Goal: Task Accomplishment & Management: Use online tool/utility

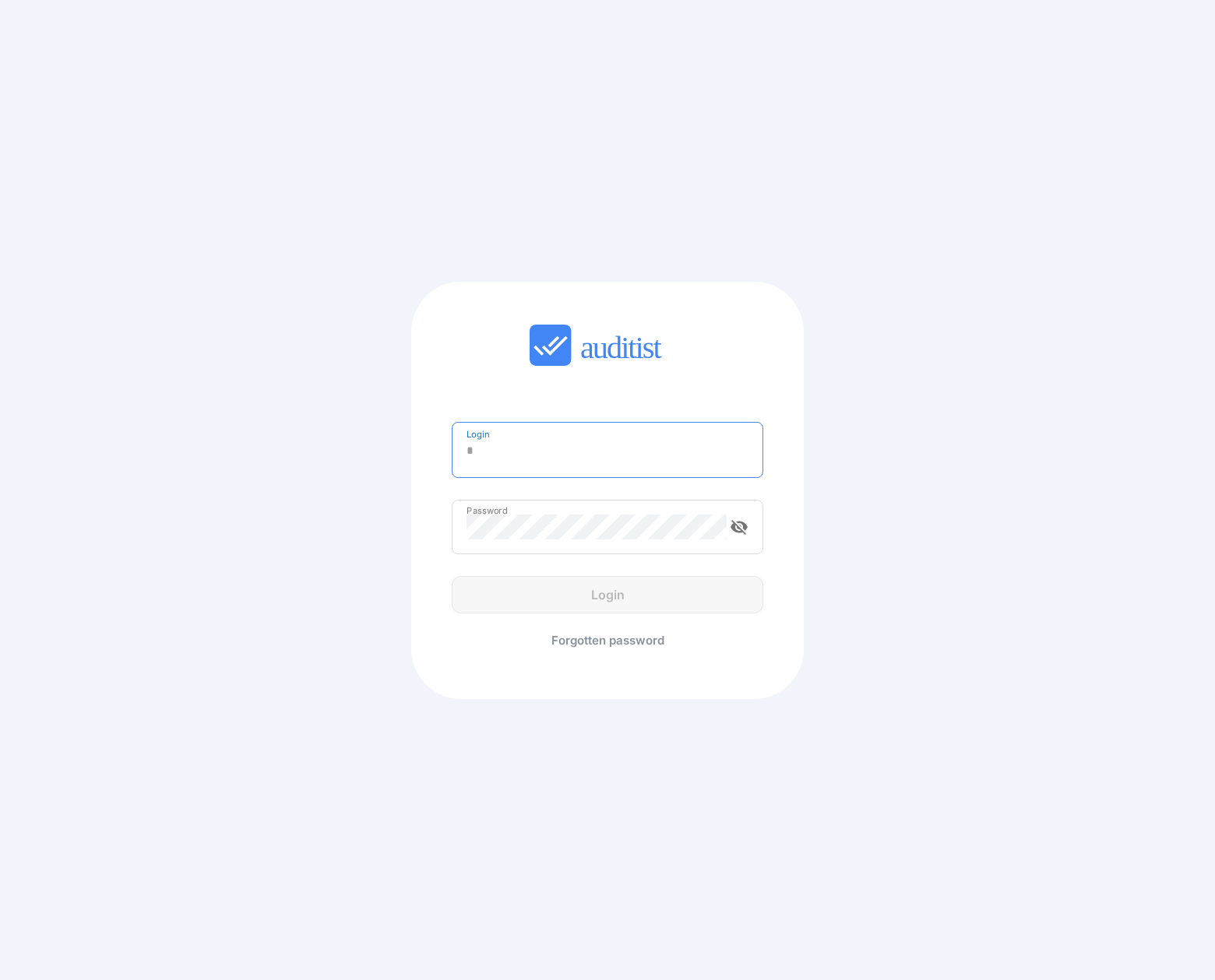
click at [520, 452] on input "Login" at bounding box center [608, 450] width 282 height 25
drag, startPoint x: 520, startPoint y: 452, endPoint x: 564, endPoint y: 441, distance: 45.4
click at [518, 450] on input "Login" at bounding box center [608, 450] width 282 height 25
click at [615, 377] on div "Login Login is required Password visibility_off Login Forgotten password" at bounding box center [607, 491] width 393 height 416
click at [568, 451] on input "Login" at bounding box center [608, 450] width 282 height 25
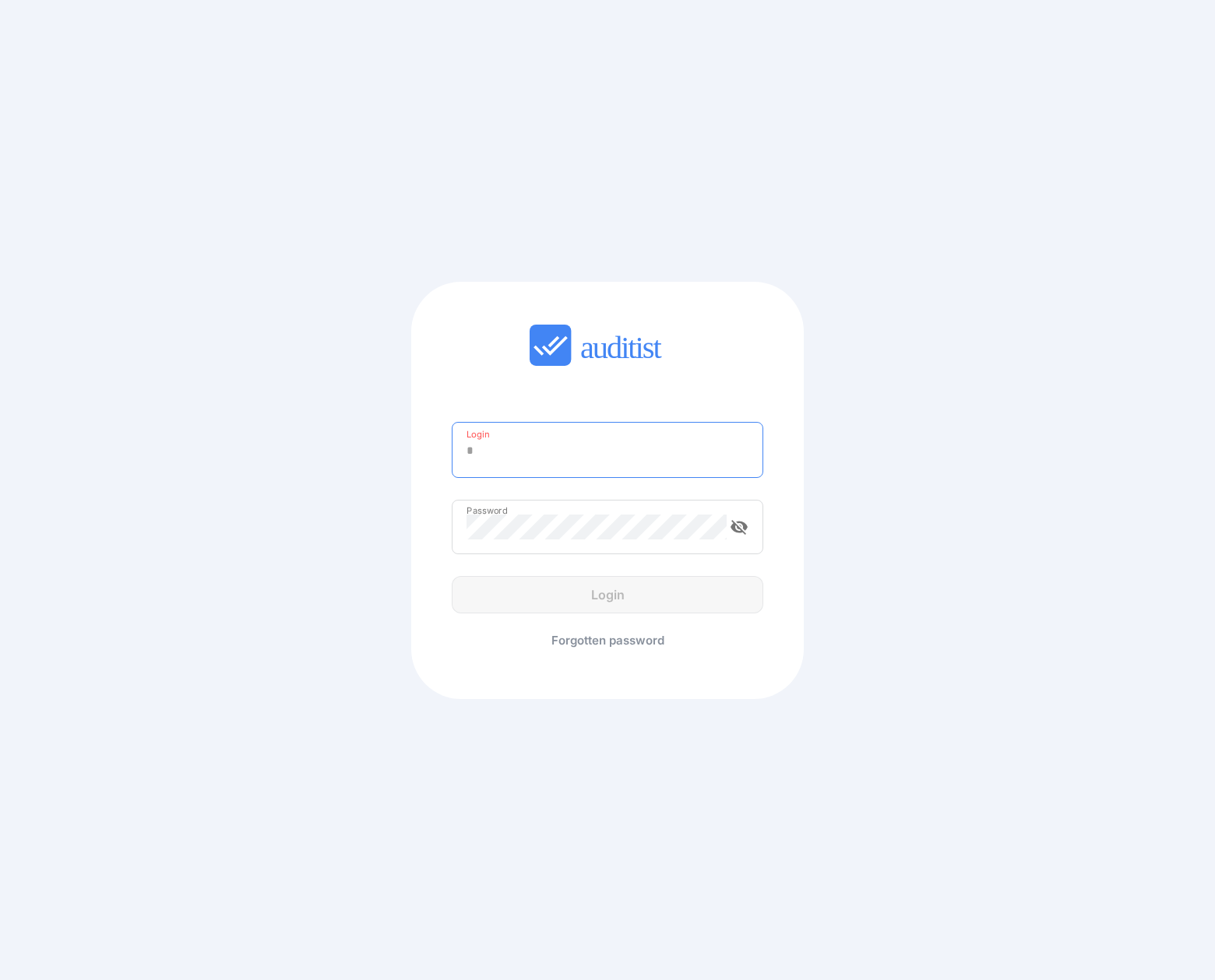
type input "**********"
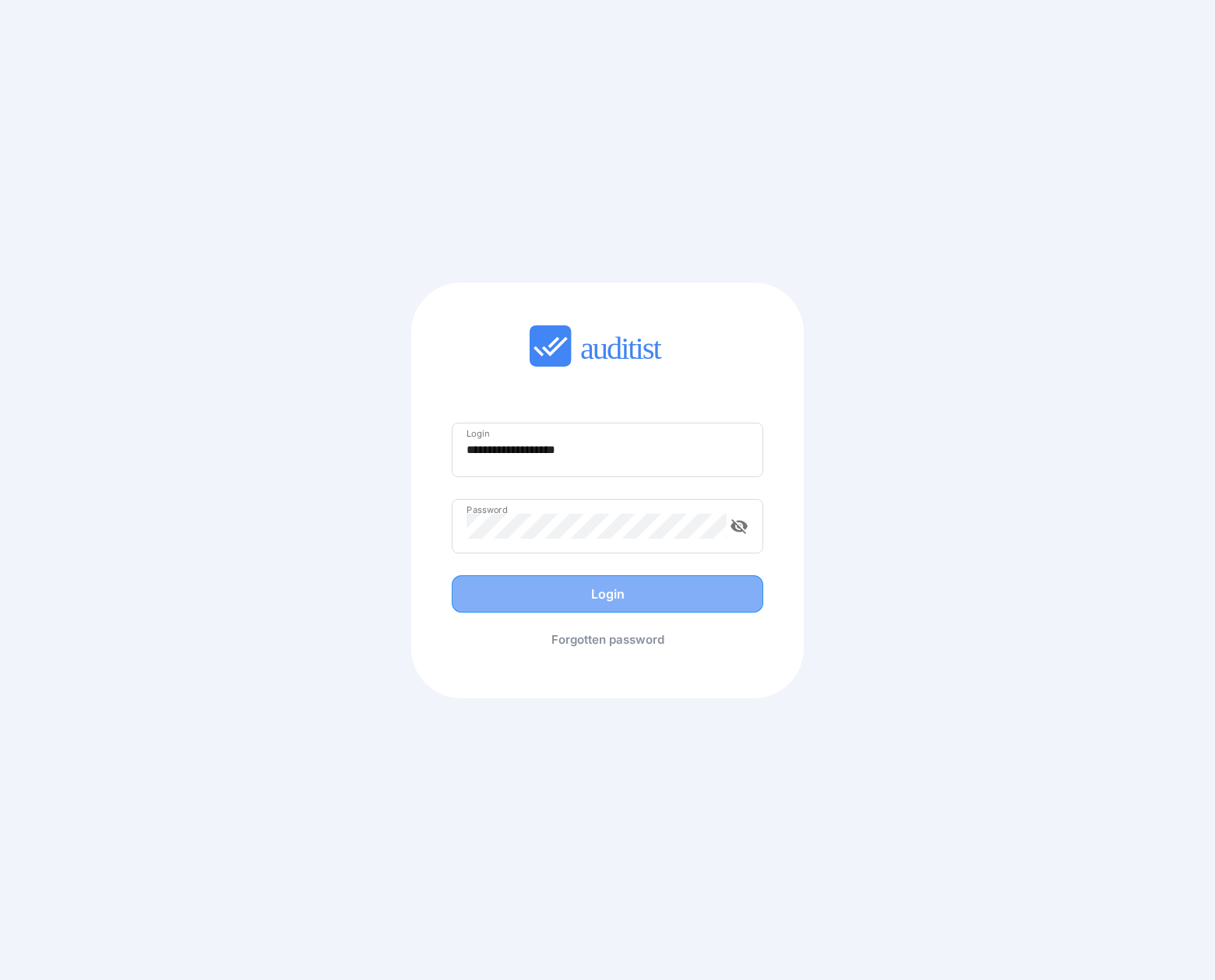
click at [546, 585] on div "Login" at bounding box center [607, 594] width 278 height 19
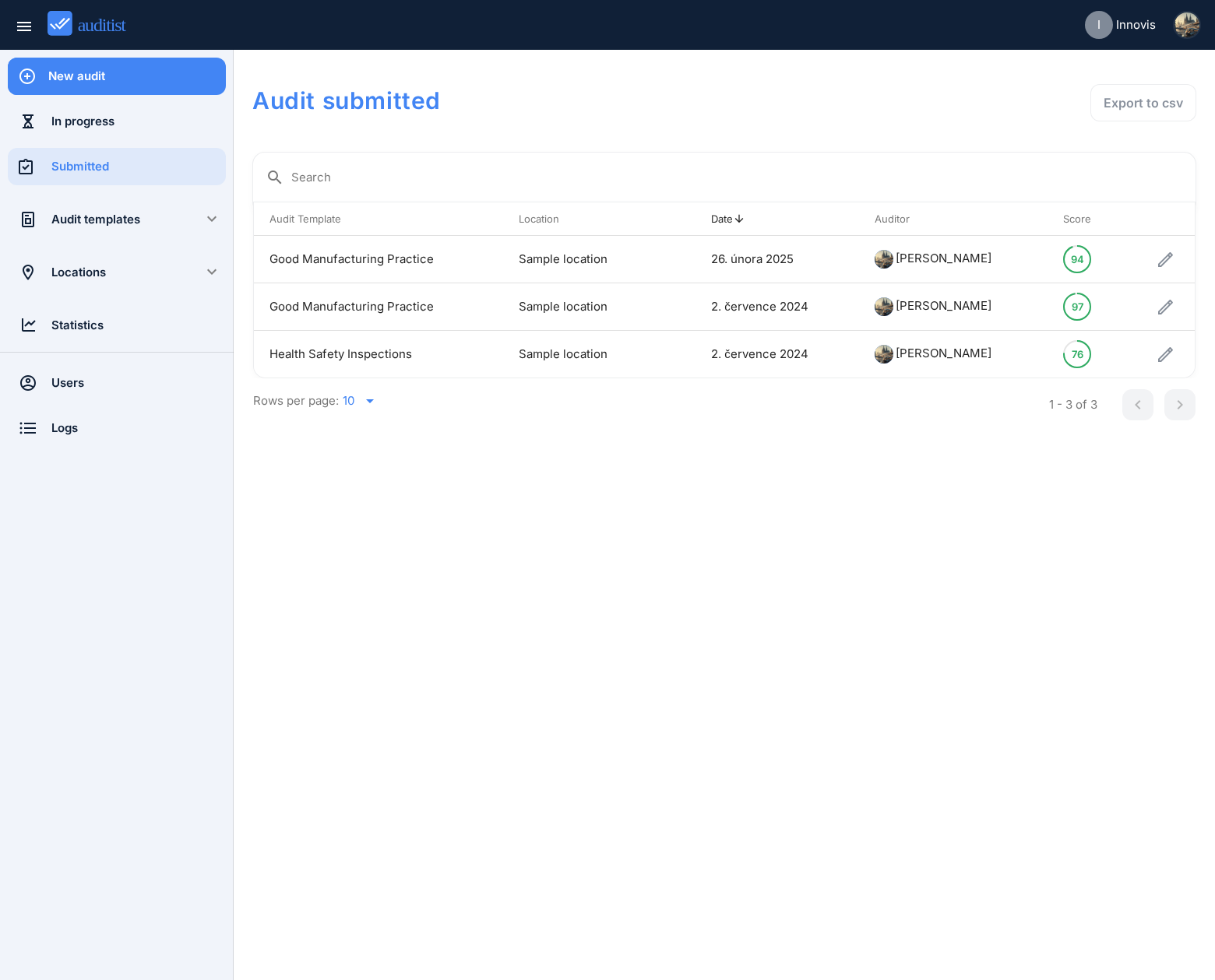
click at [108, 215] on div "Audit templates" at bounding box center [116, 219] width 131 height 17
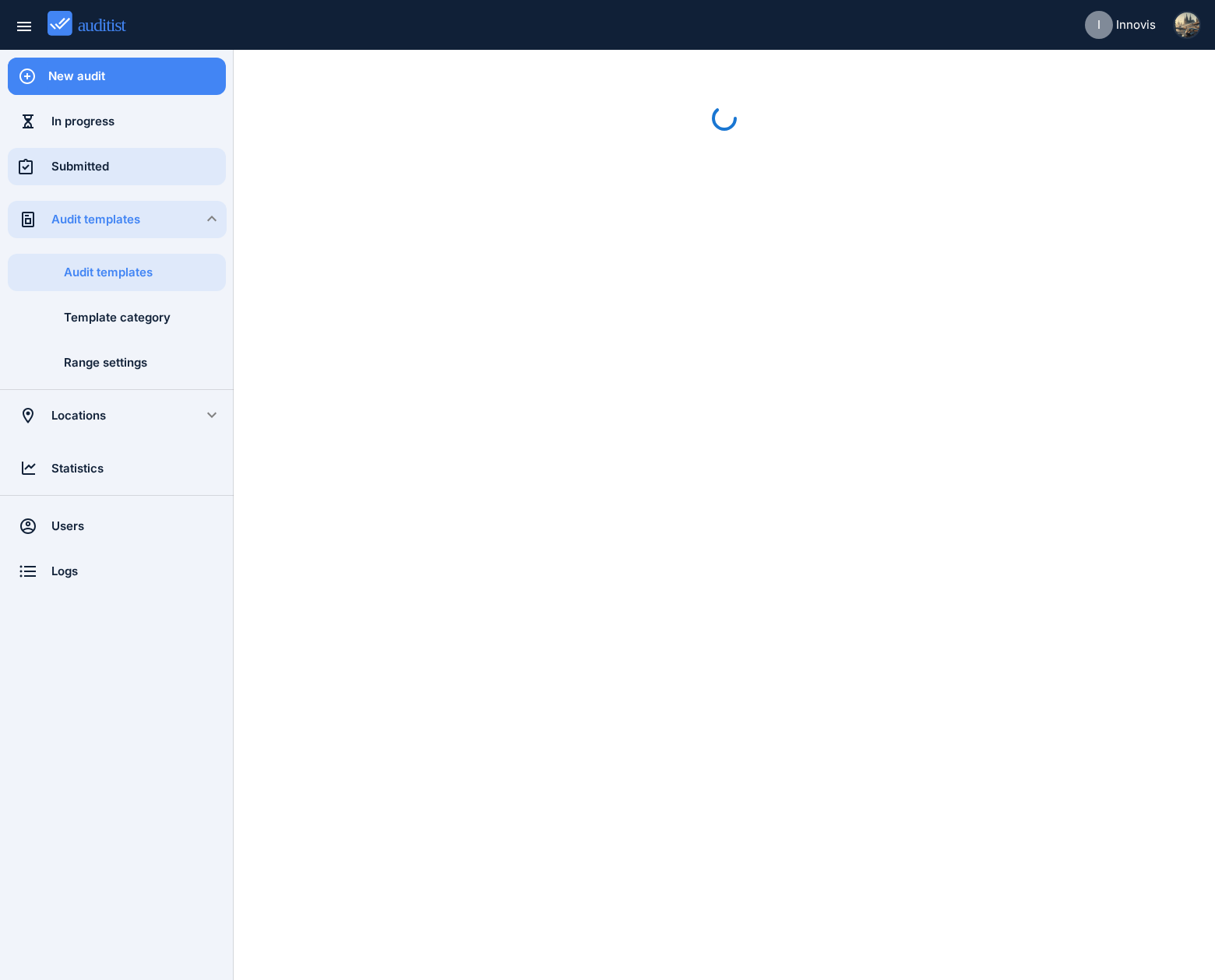
click at [120, 181] on div "Submitted" at bounding box center [138, 166] width 174 height 37
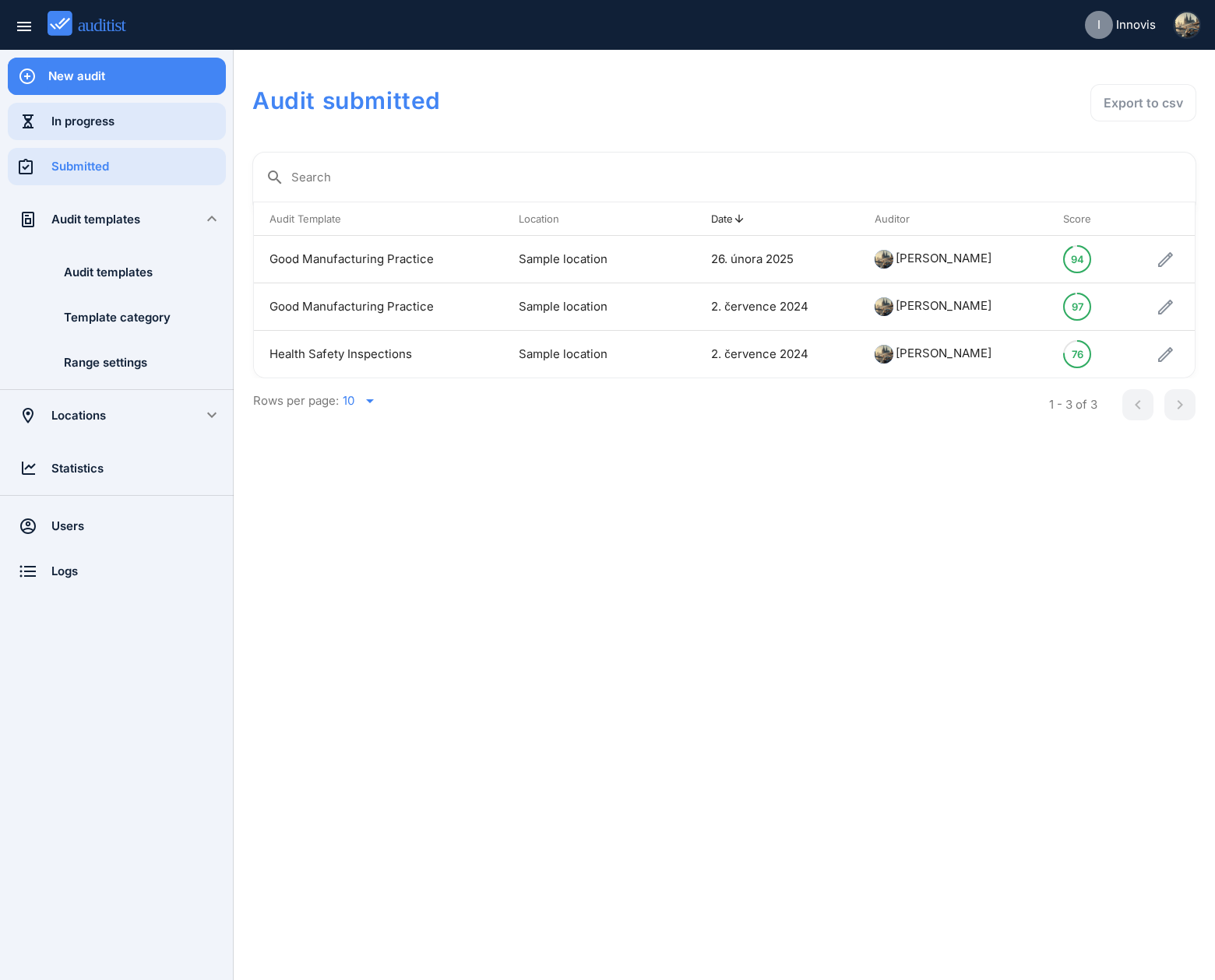
click at [148, 114] on div "In progress" at bounding box center [138, 122] width 174 height 17
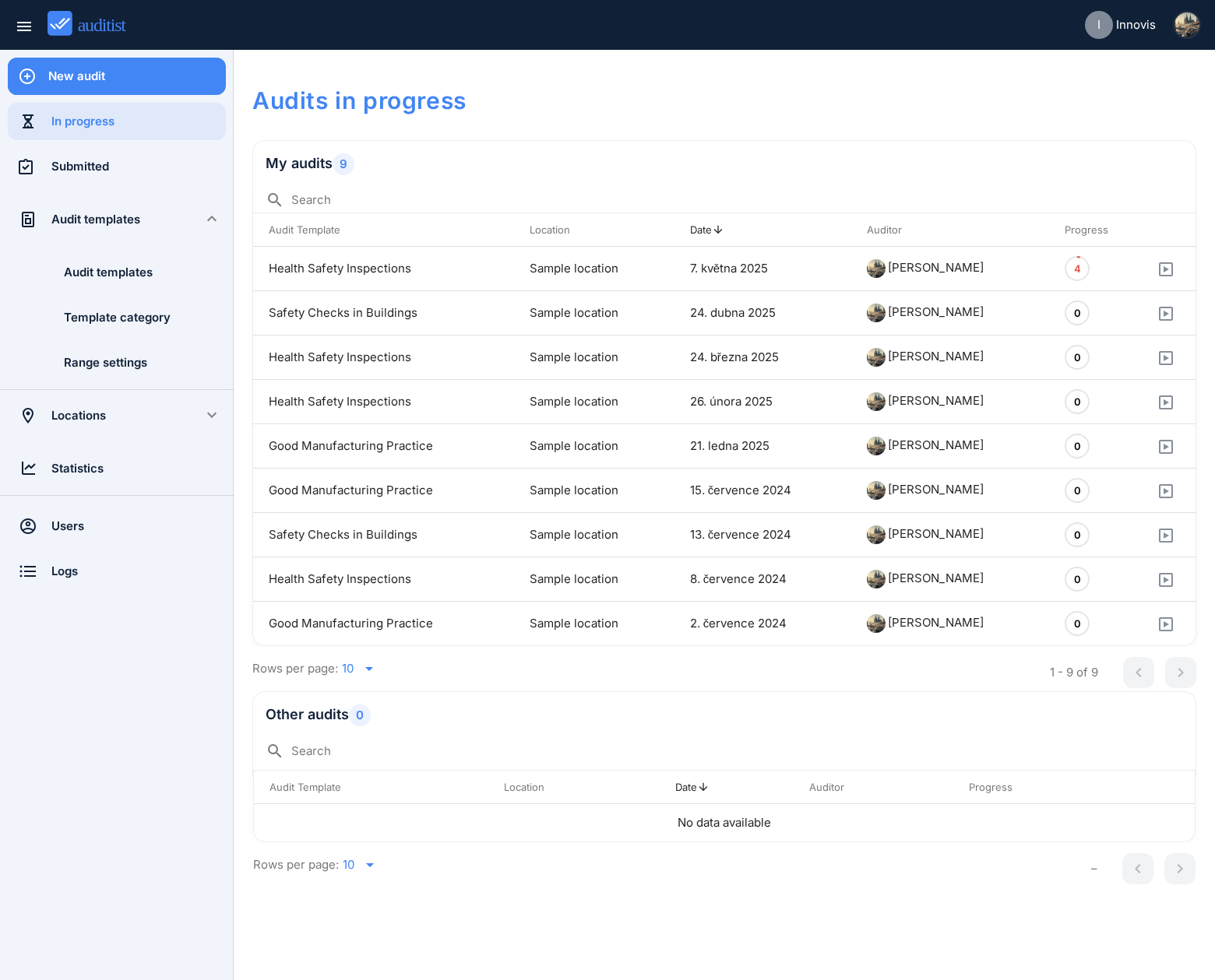
click at [149, 65] on div "New audit" at bounding box center [136, 76] width 177 height 37
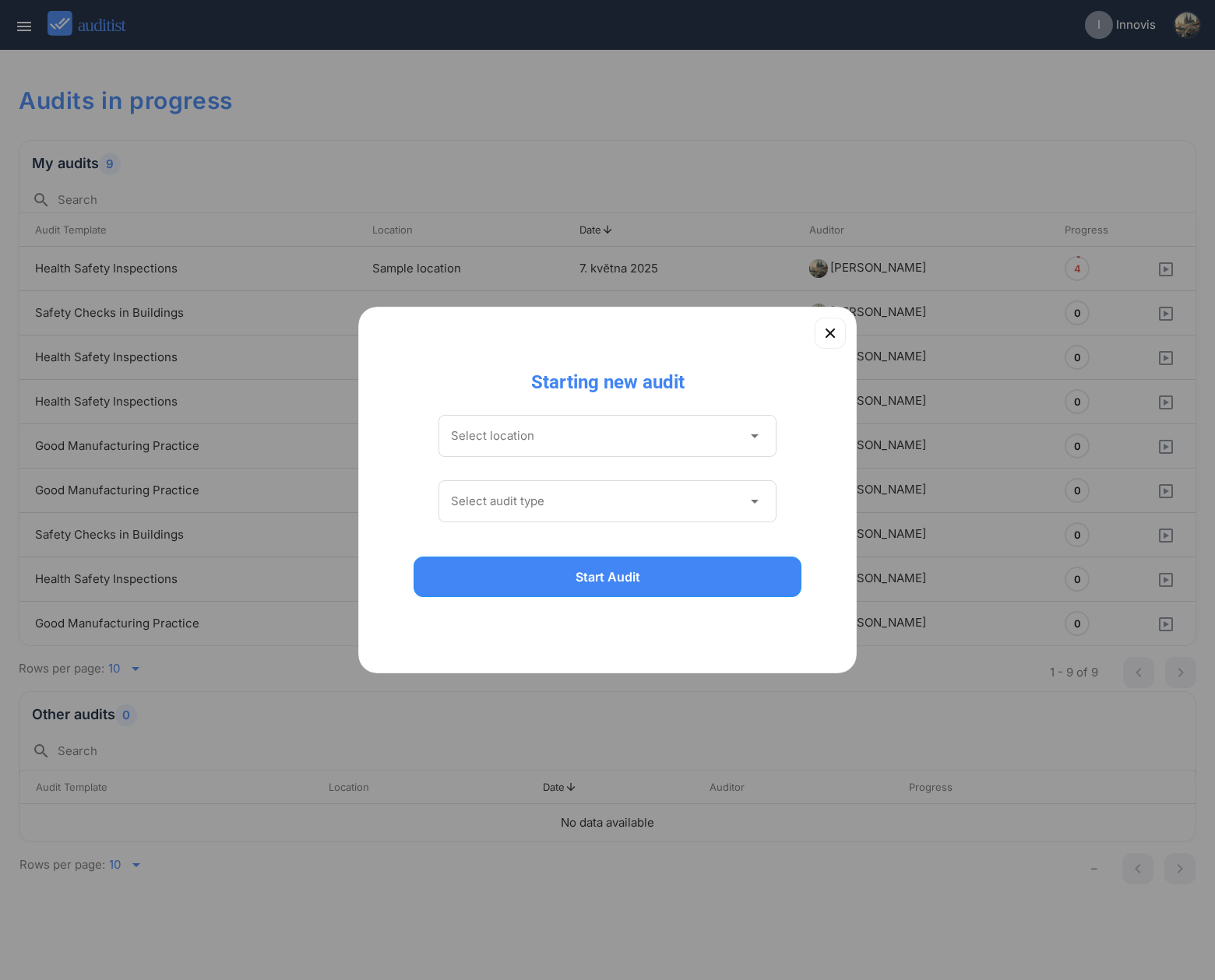
click at [562, 422] on div "Select location arrow_drop_down" at bounding box center [607, 435] width 338 height 42
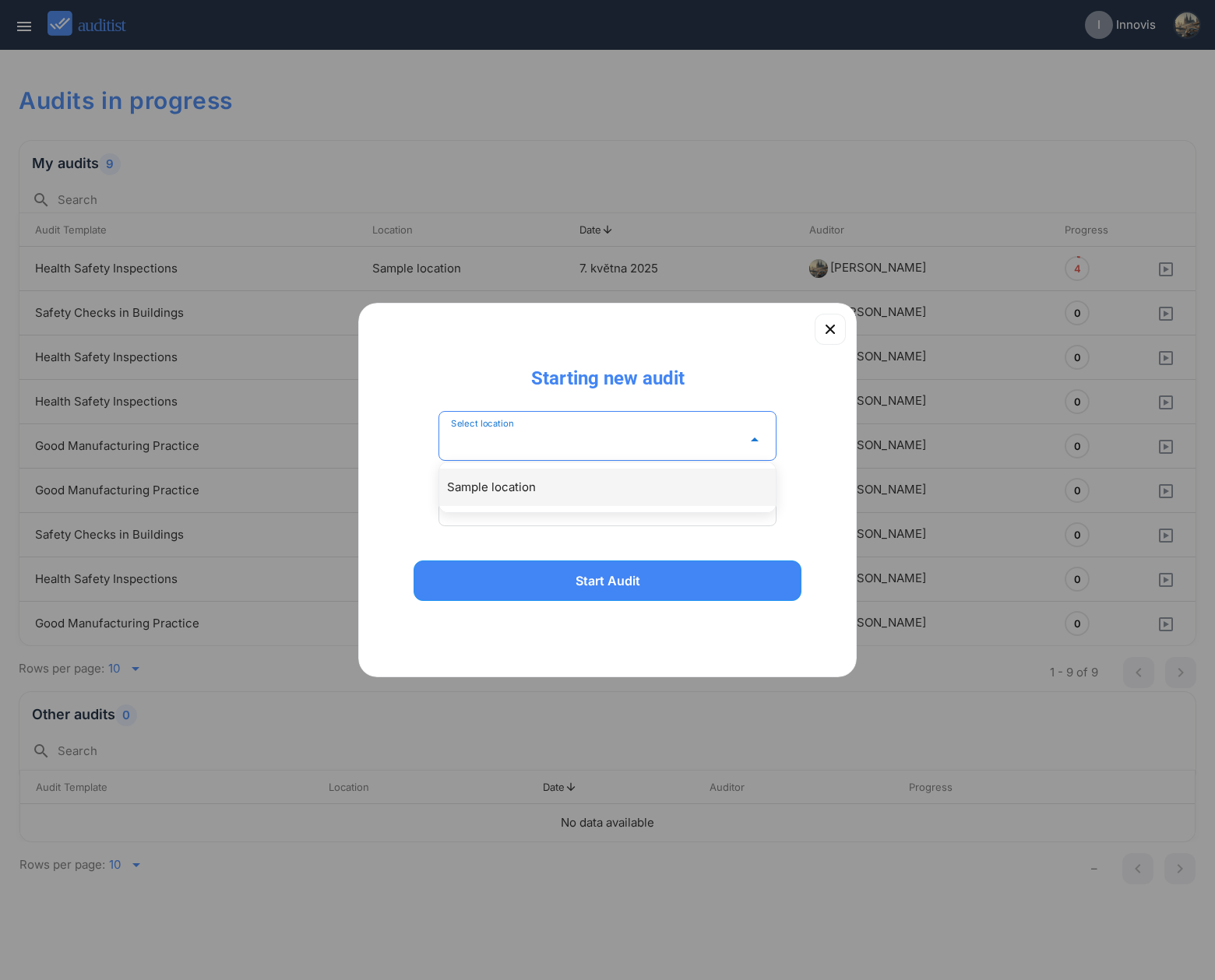
click at [540, 476] on div "Sample location" at bounding box center [607, 487] width 336 height 37
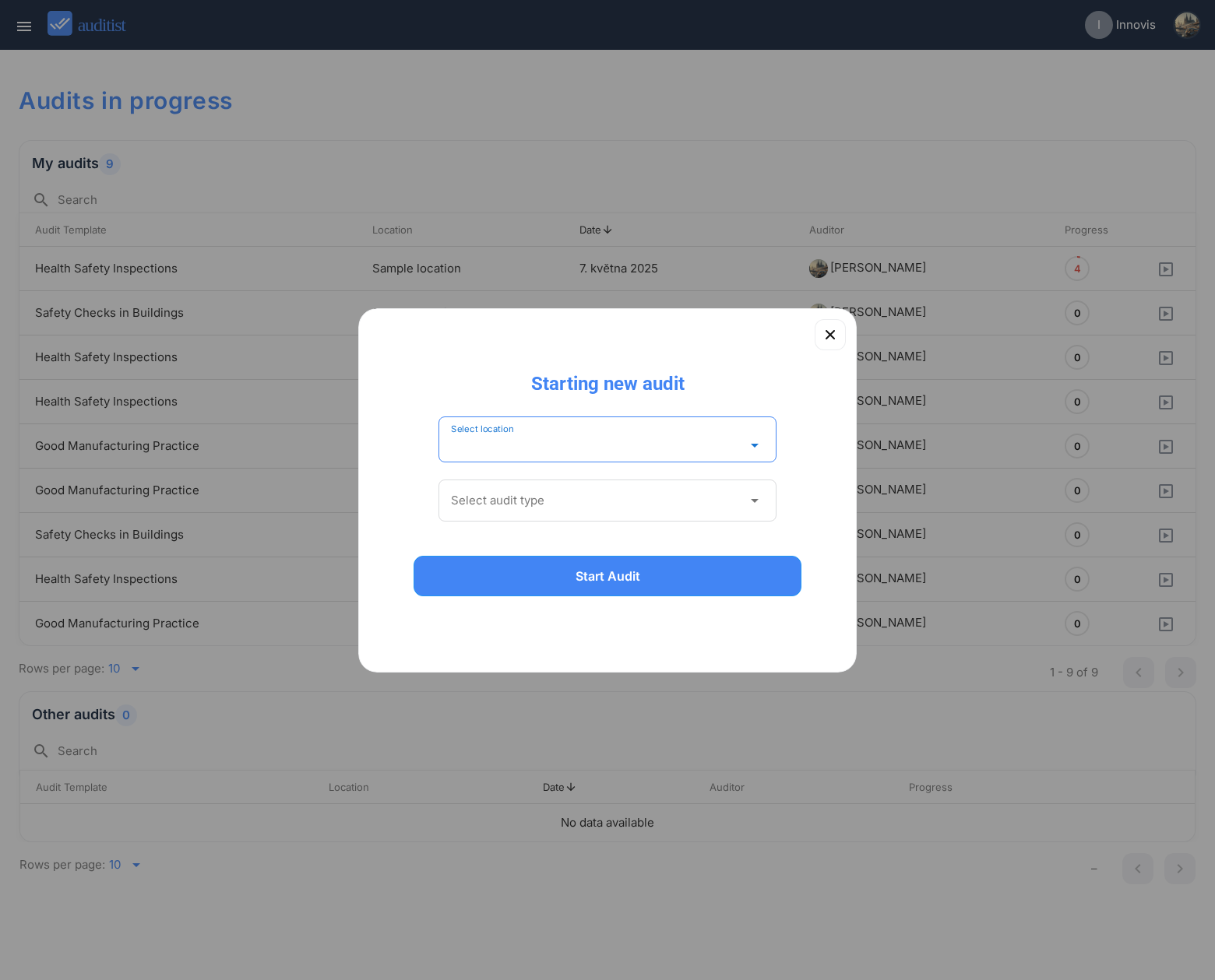
type input "**********"
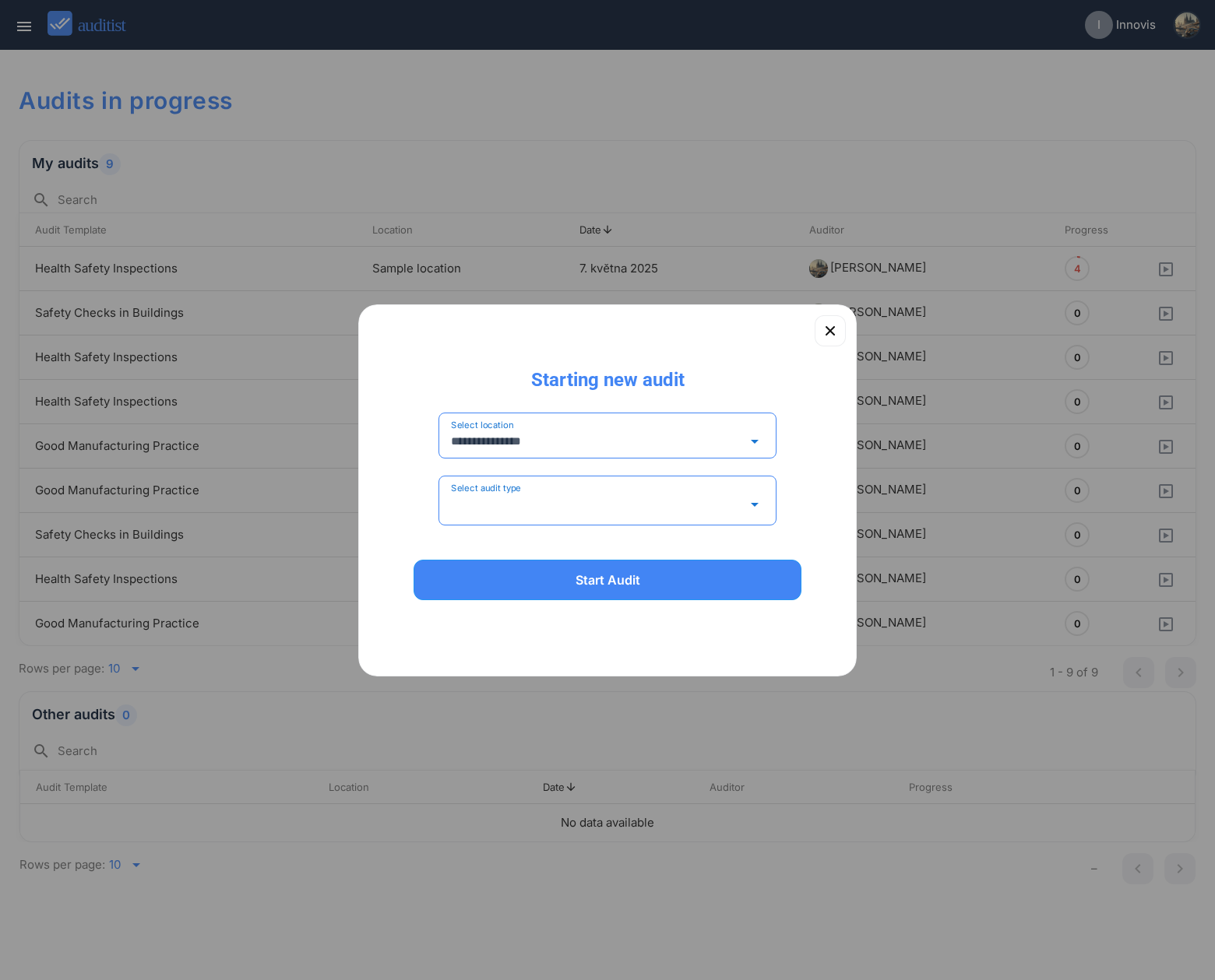
click at [525, 500] on input "Select audit type" at bounding box center [597, 504] width 291 height 25
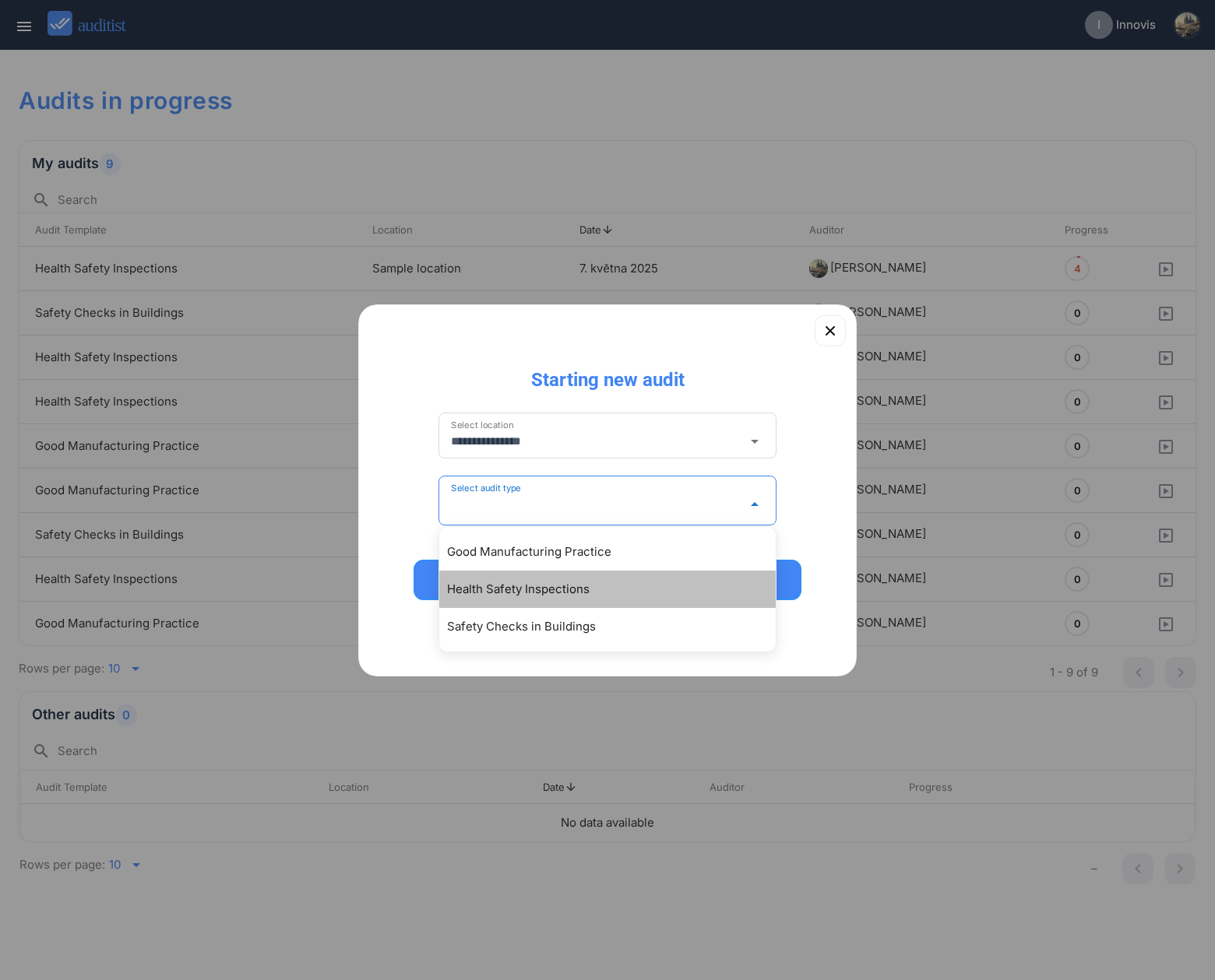
click at [519, 574] on div "Health Safety Inspections" at bounding box center [607, 589] width 336 height 37
type input "**********"
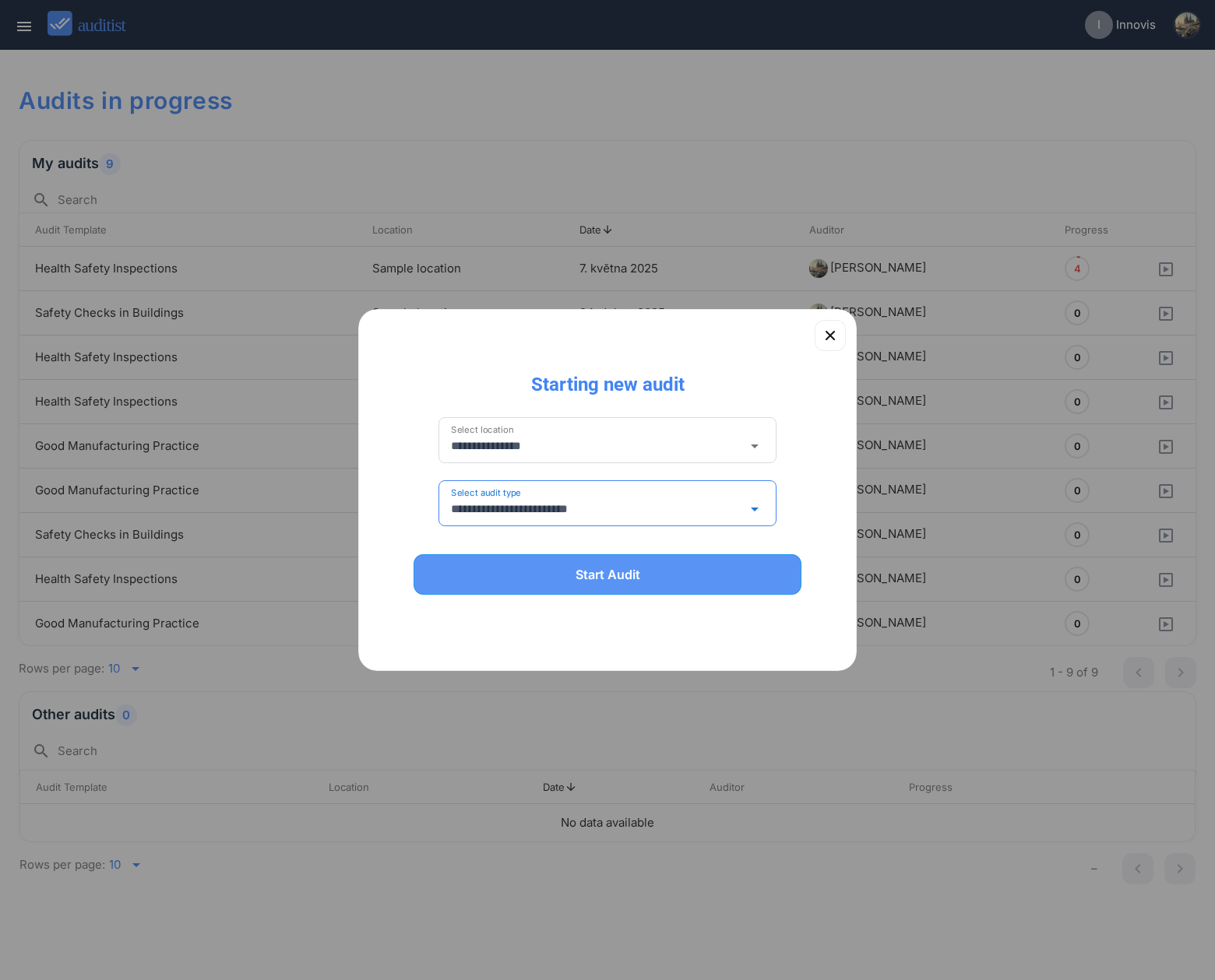
click at [521, 581] on div "Start Audit" at bounding box center [607, 574] width 347 height 19
